Goal: Navigation & Orientation: Go to known website

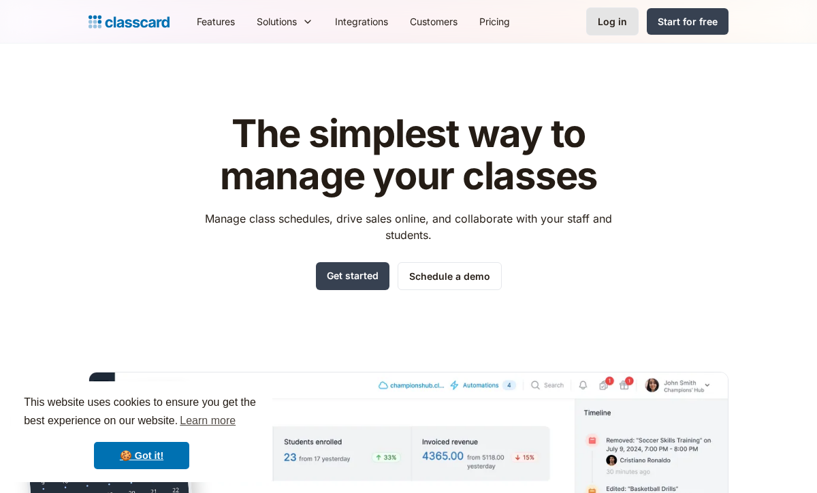
click at [621, 22] on div "Log in" at bounding box center [611, 21] width 29 height 14
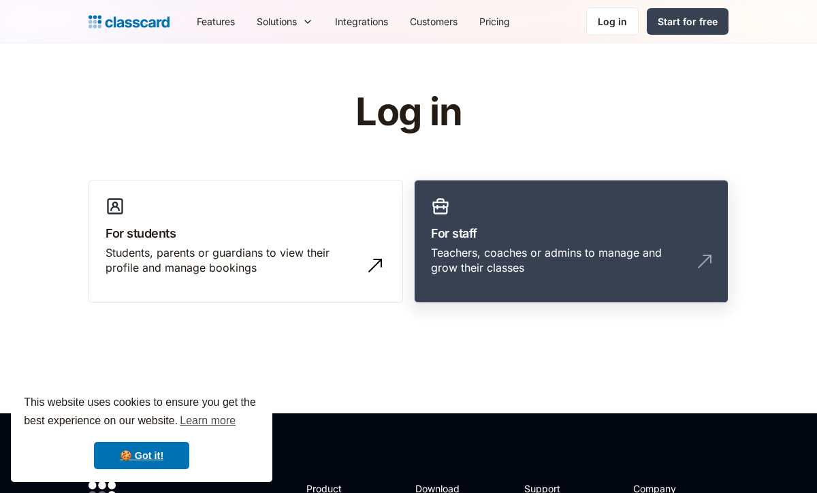
click at [513, 248] on div "Teachers, coaches or admins to manage and grow their classes" at bounding box center [557, 260] width 253 height 31
